Goal: Task Accomplishment & Management: Use online tool/utility

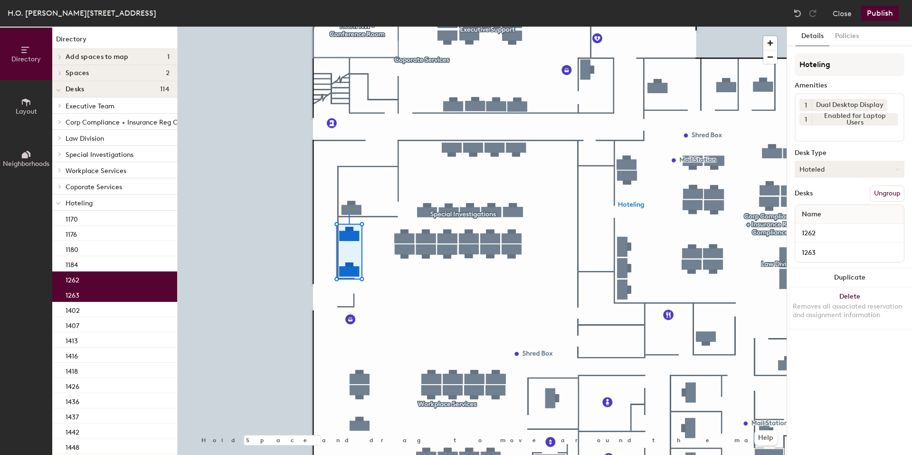
click at [848, 166] on button "Hoteled" at bounding box center [850, 169] width 110 height 17
click at [820, 198] on div "Assigned" at bounding box center [842, 198] width 95 height 14
click at [376, 27] on div at bounding box center [482, 27] width 609 height 0
click at [294, 27] on div at bounding box center [482, 27] width 609 height 0
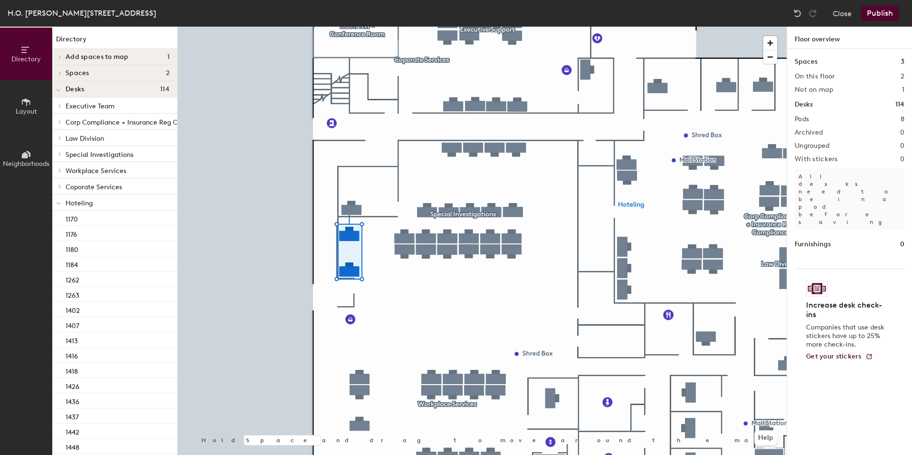
click at [883, 13] on button "Publish" at bounding box center [880, 13] width 38 height 15
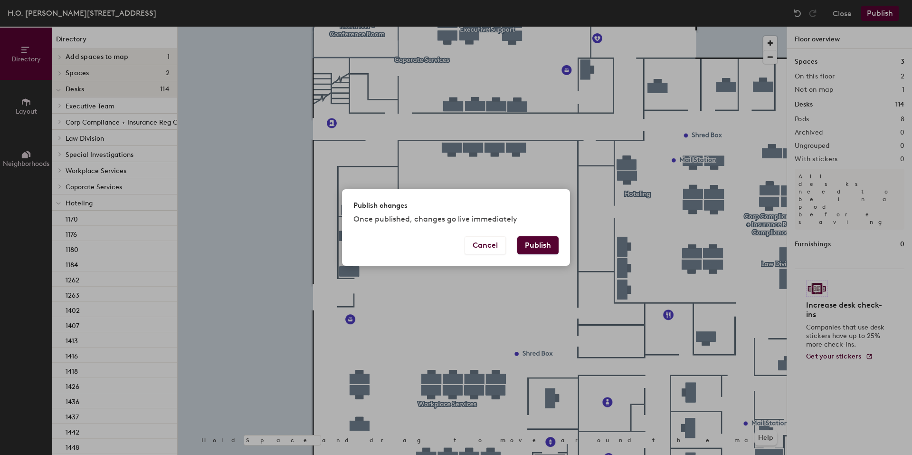
click at [521, 242] on button "Publish" at bounding box center [537, 245] width 41 height 18
